Goal: Information Seeking & Learning: Learn about a topic

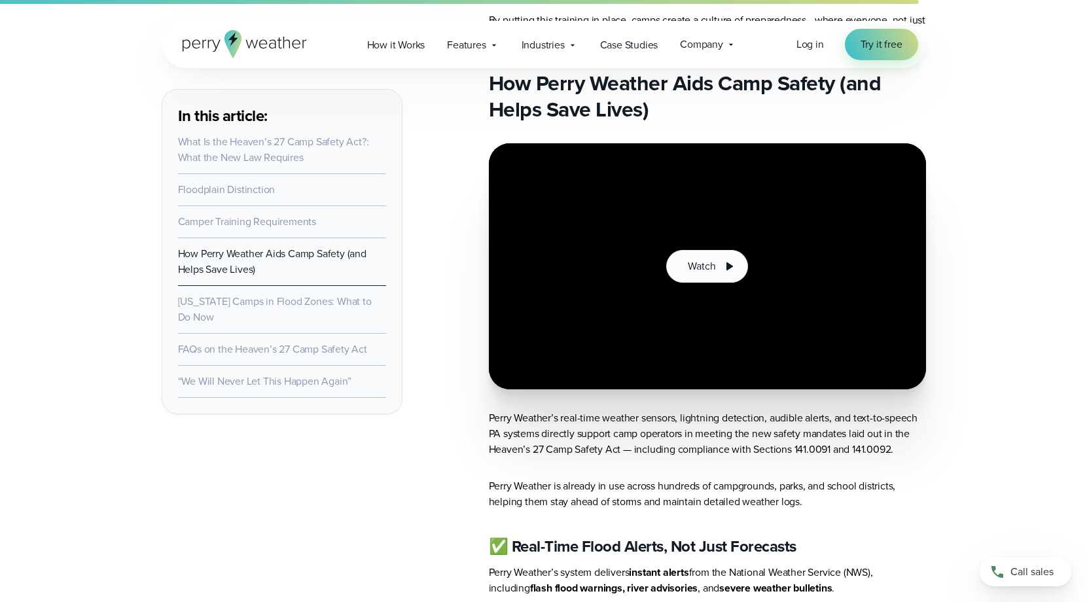
scroll to position [3337, 0]
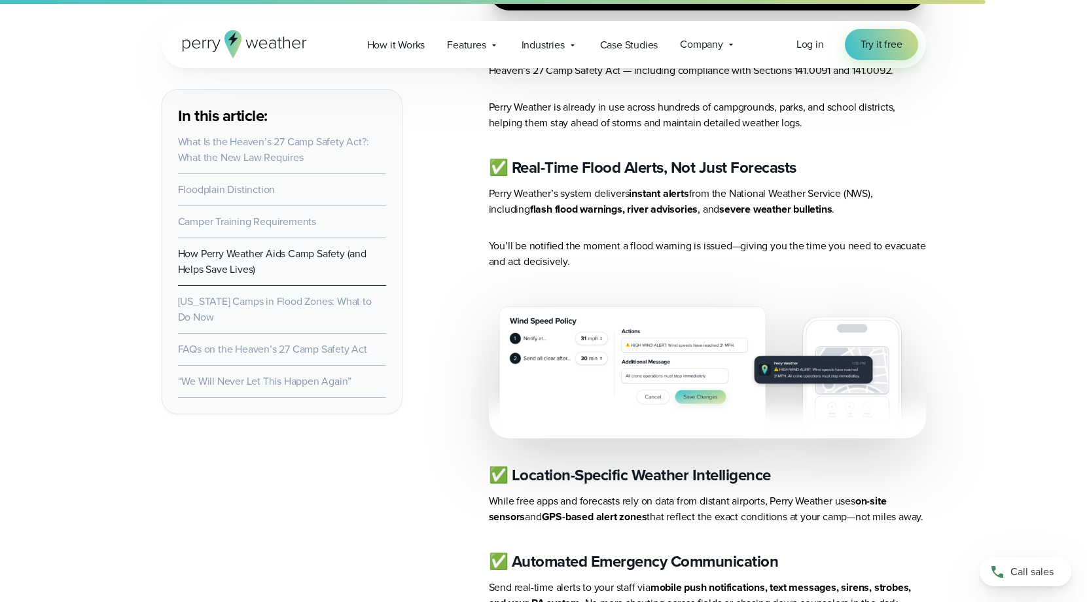
drag, startPoint x: 1008, startPoint y: 273, endPoint x: 1048, endPoint y: 294, distance: 45.1
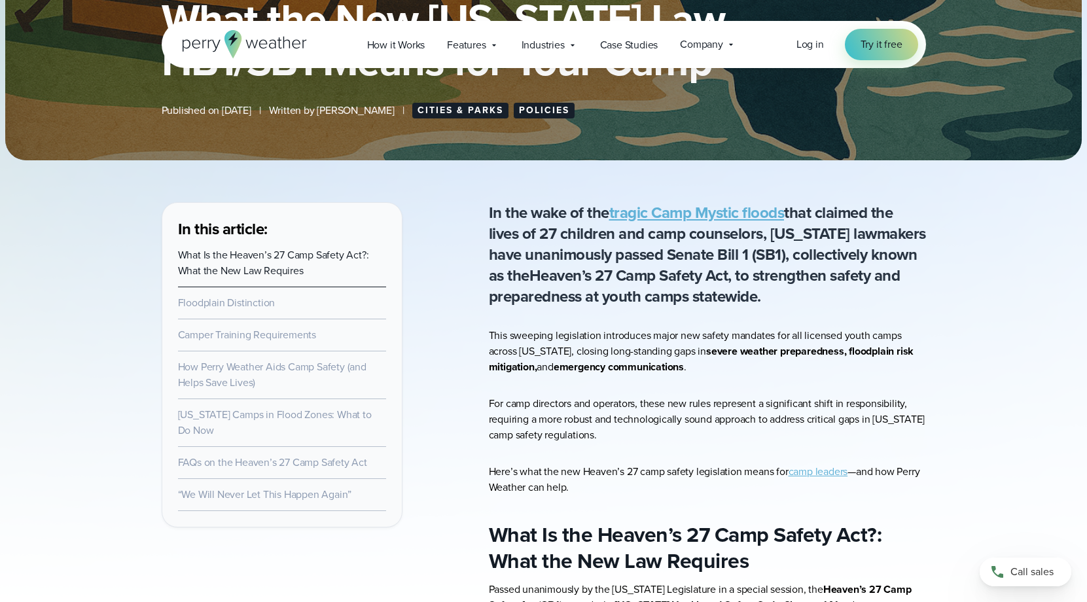
scroll to position [297, 0]
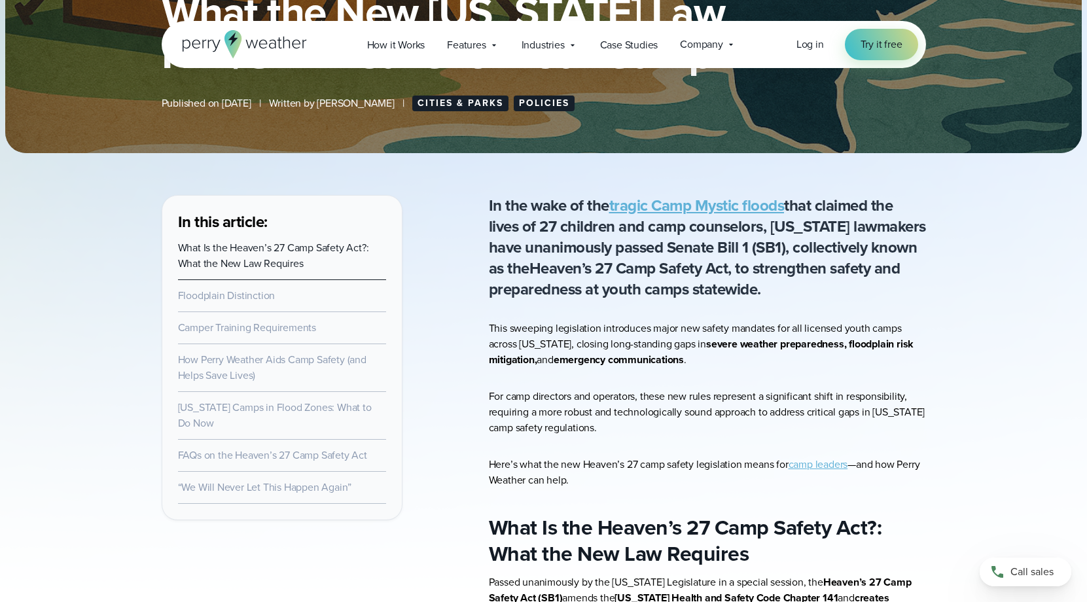
click at [562, 103] on link "Policies" at bounding box center [544, 104] width 61 height 16
